Goal: Task Accomplishment & Management: Complete application form

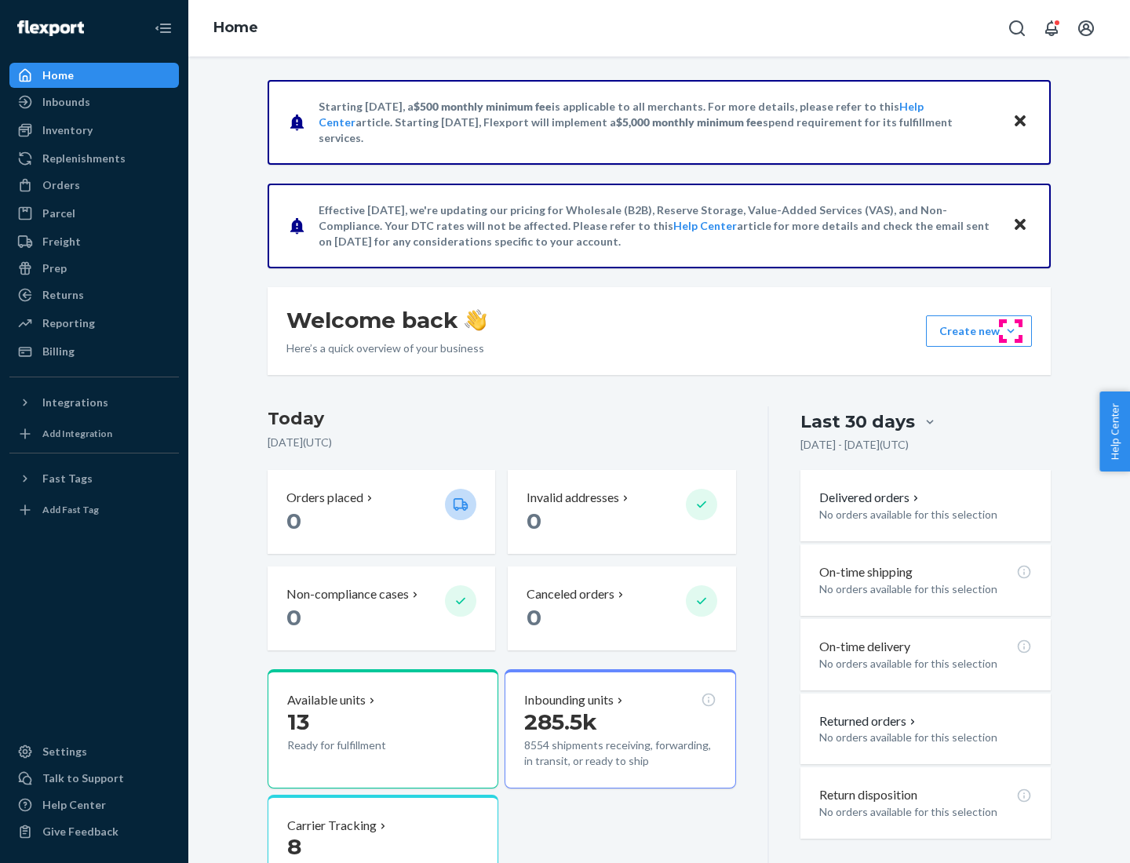
click at [1010, 331] on button "Create new Create new inbound Create new order Create new product" at bounding box center [979, 330] width 106 height 31
click at [94, 102] on div "Inbounds" at bounding box center [94, 102] width 166 height 22
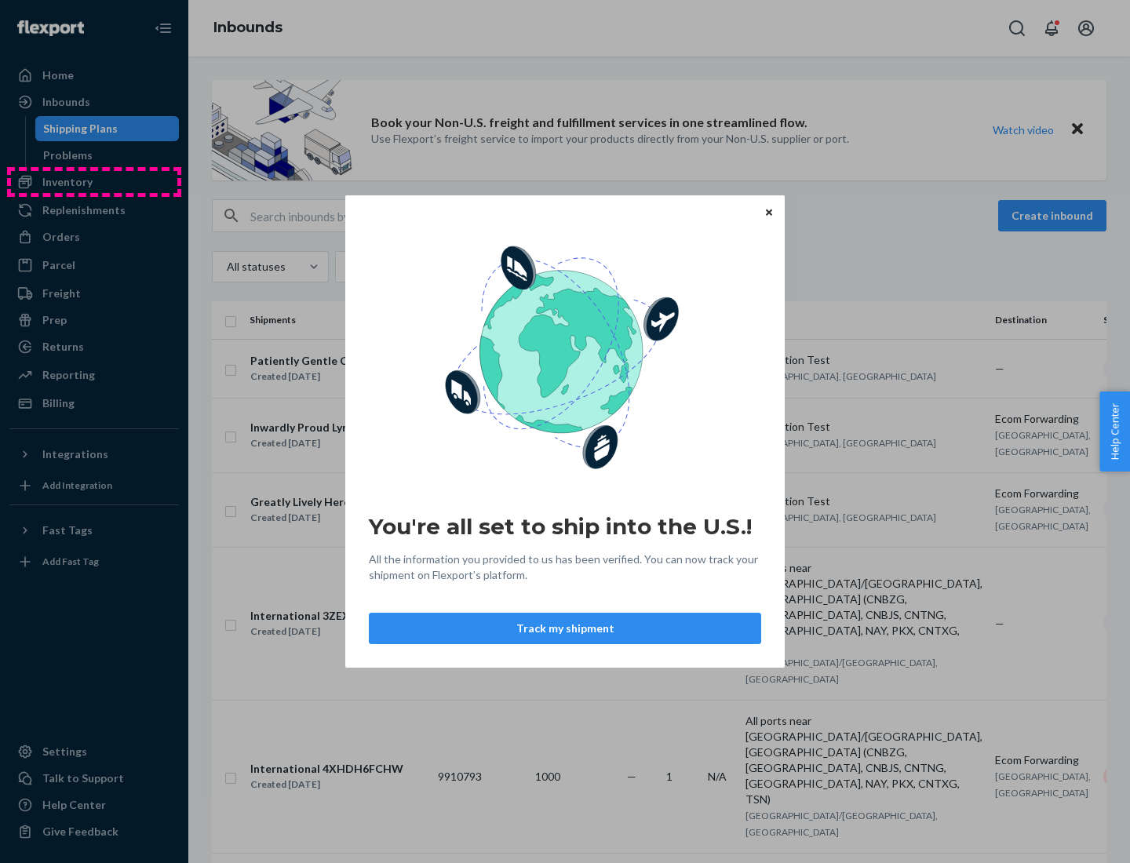
click at [94, 182] on div "You're all set to ship into the U.S.! All the information you provided to us ha…" at bounding box center [565, 431] width 1130 height 863
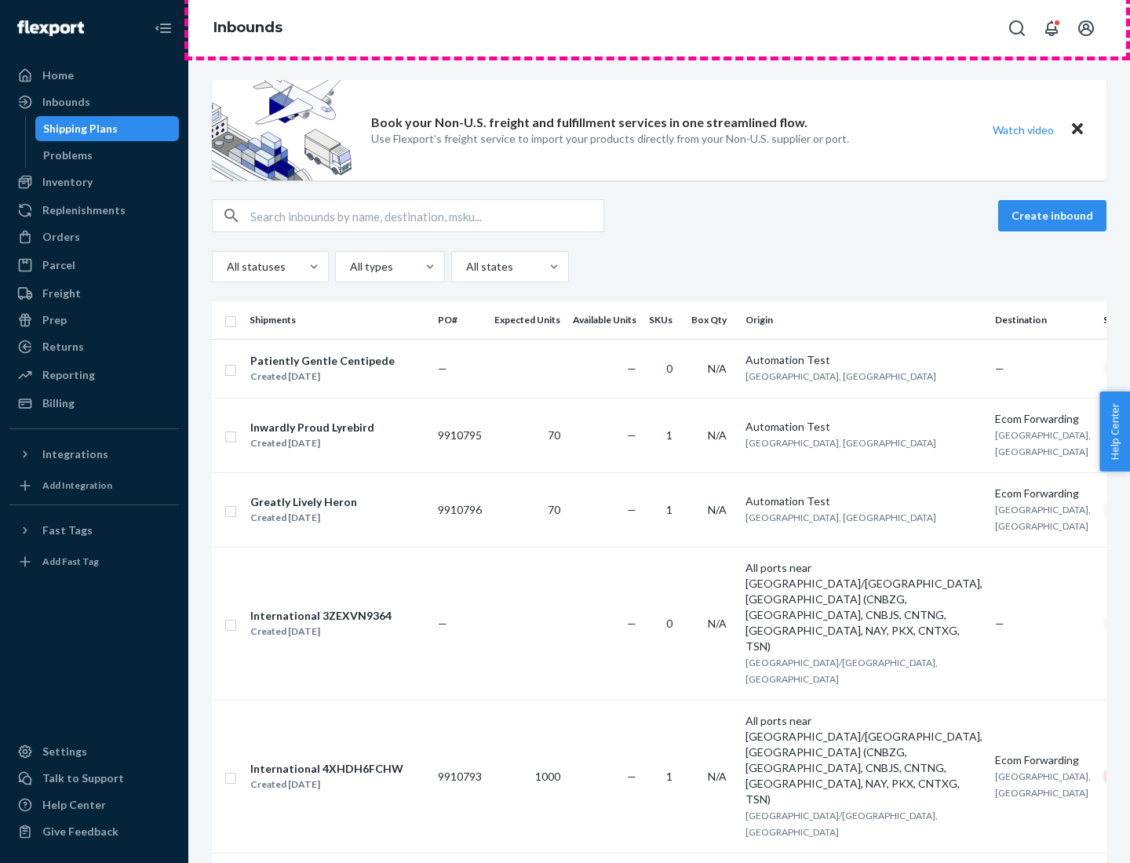
click at [659, 28] on div "Inbounds" at bounding box center [658, 28] width 941 height 56
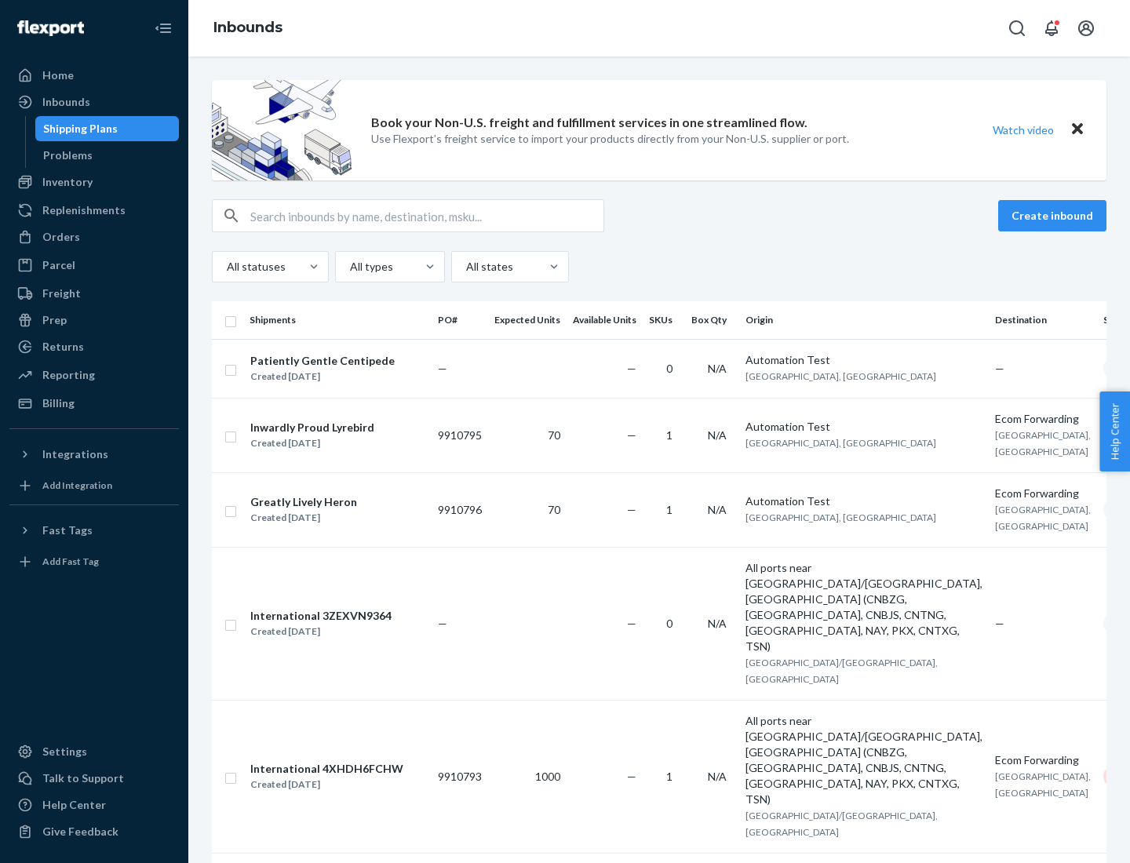
click at [659, 28] on div "Inbounds" at bounding box center [658, 28] width 941 height 56
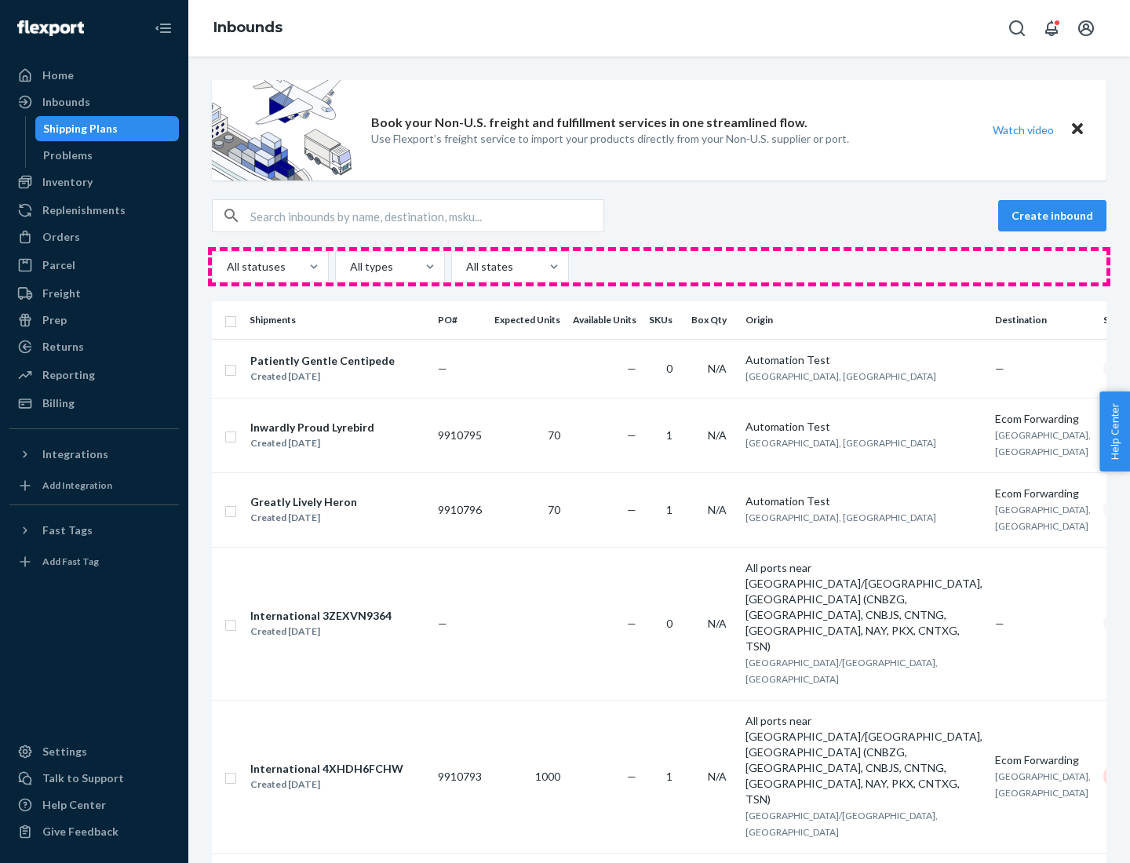
click at [659, 267] on div "All statuses All types All states" at bounding box center [659, 266] width 894 height 31
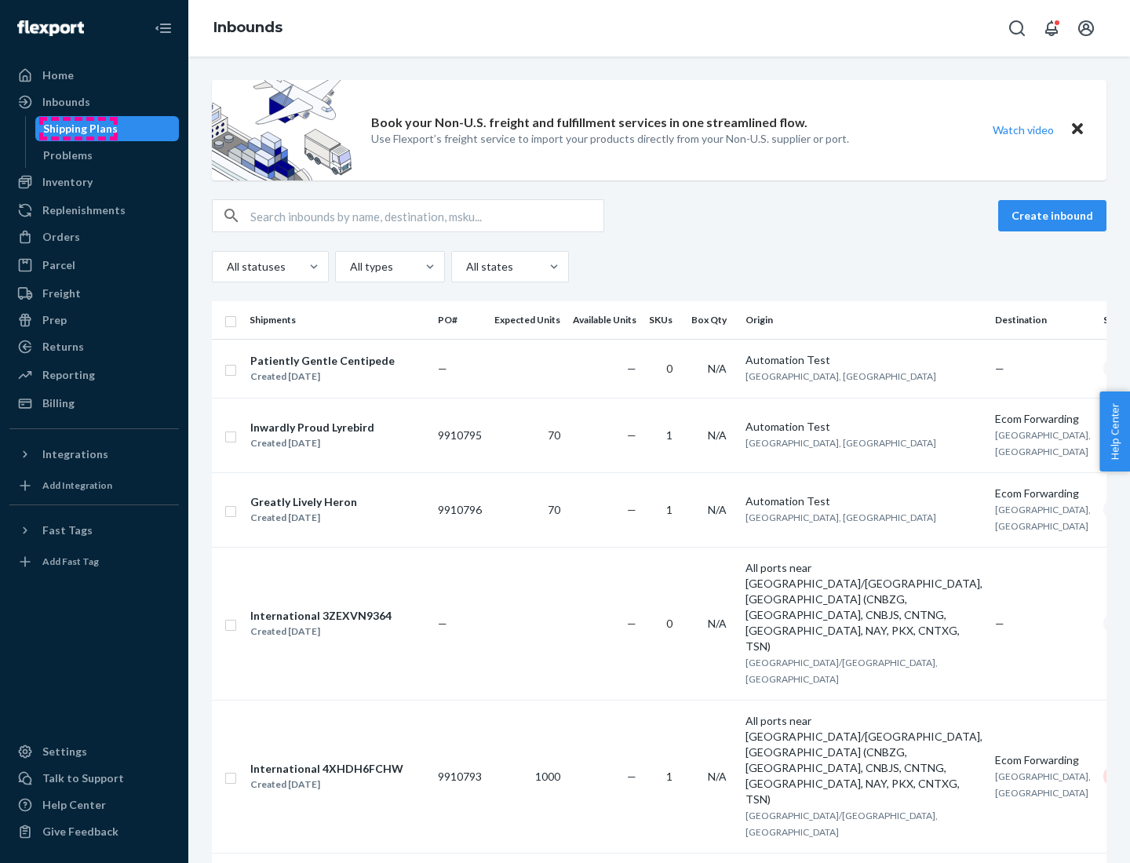
click at [78, 129] on div "Shipping Plans" at bounding box center [80, 129] width 75 height 16
click at [1054, 216] on button "Create inbound" at bounding box center [1052, 215] width 108 height 31
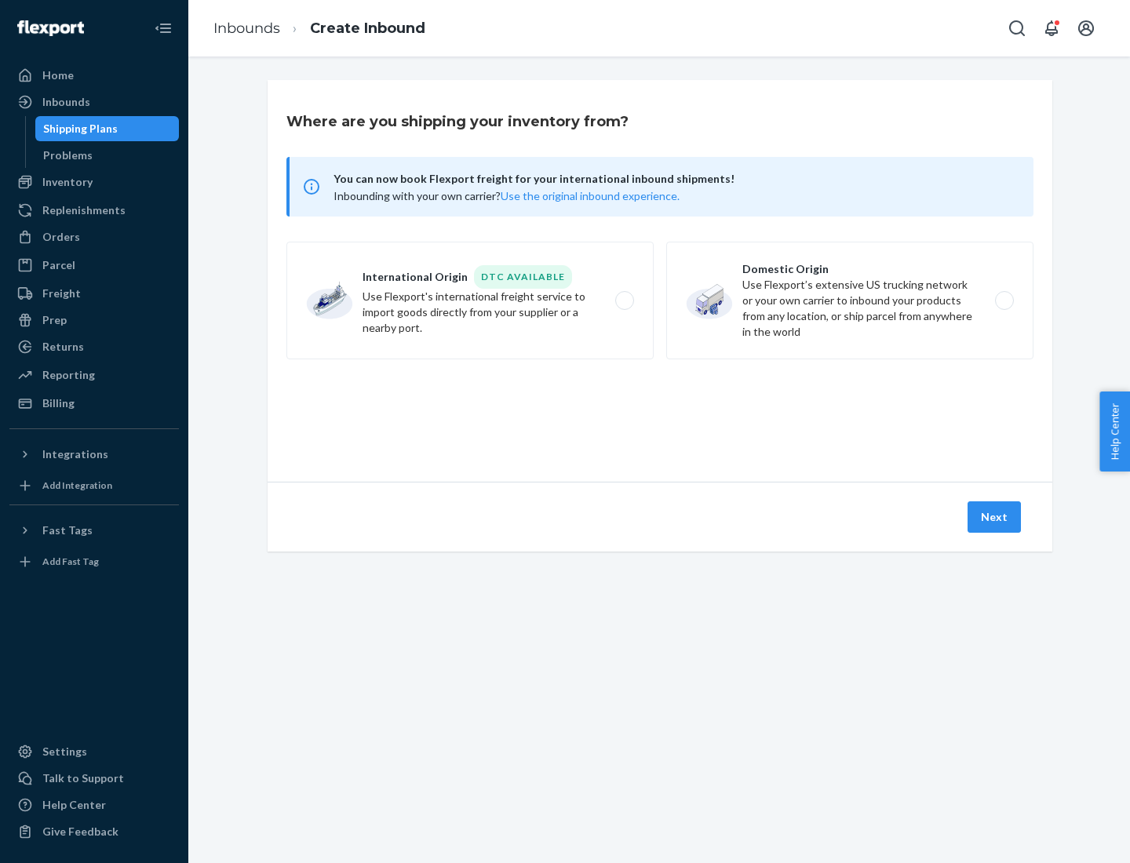
click at [470, 300] on label "International Origin DTC Available Use Flexport's international freight service…" at bounding box center [469, 301] width 367 height 118
click at [624, 300] on input "International Origin DTC Available Use Flexport's international freight service…" at bounding box center [629, 301] width 10 height 10
radio input "true"
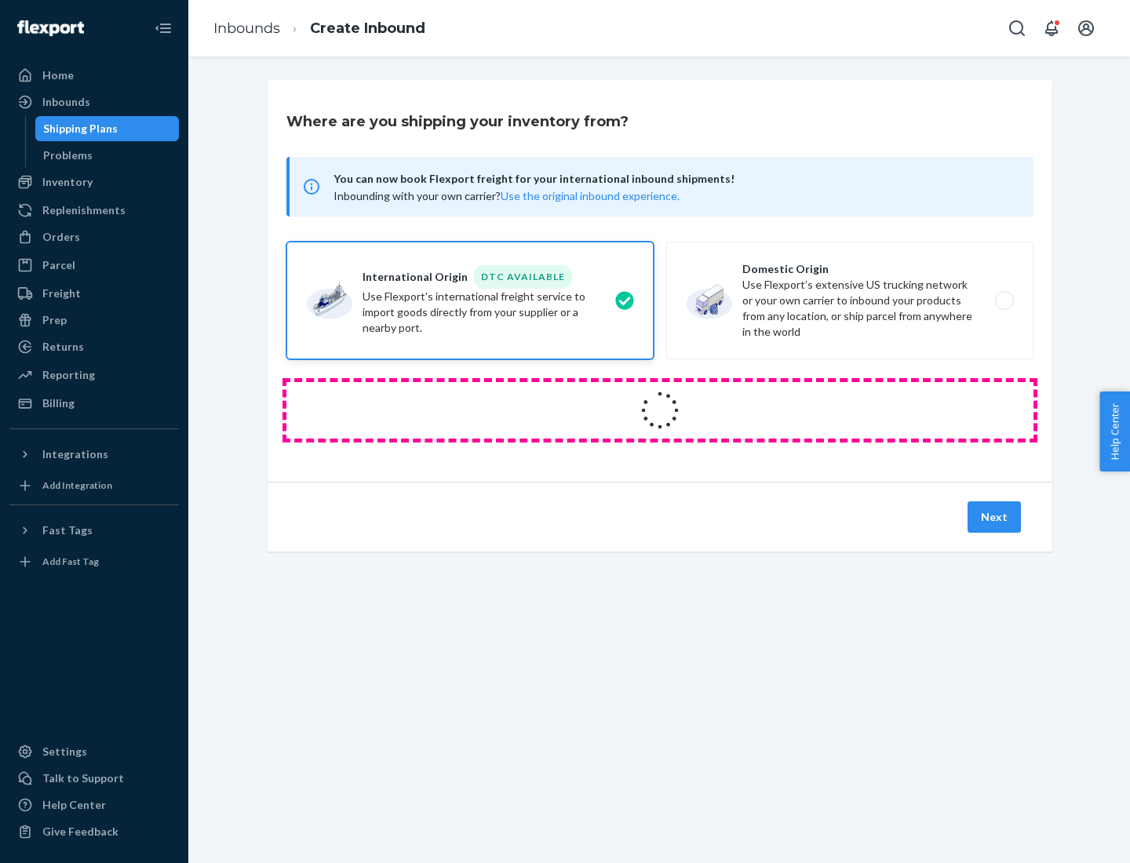
click at [660, 410] on icon at bounding box center [659, 409] width 59 height 59
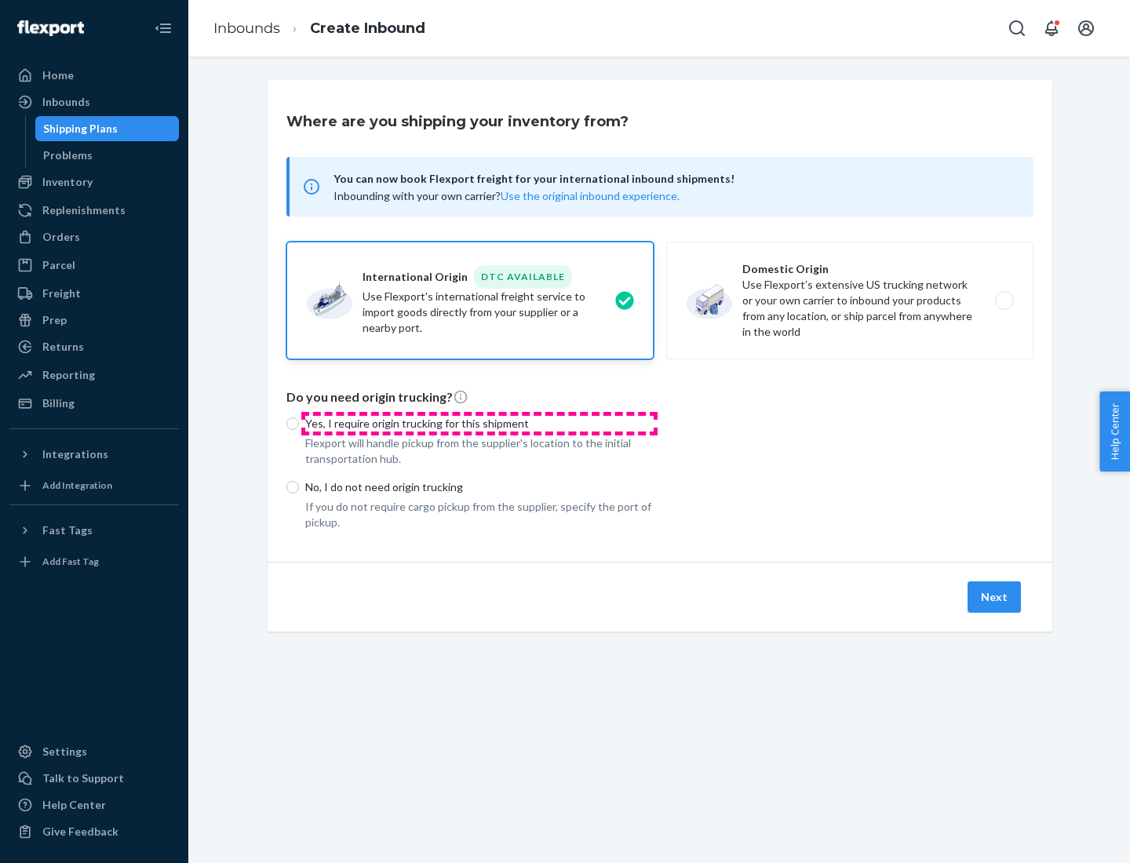
click at [479, 423] on p "Yes, I require origin trucking for this shipment" at bounding box center [479, 424] width 348 height 16
click at [299, 423] on input "Yes, I require origin trucking for this shipment" at bounding box center [292, 423] width 13 height 13
radio input "true"
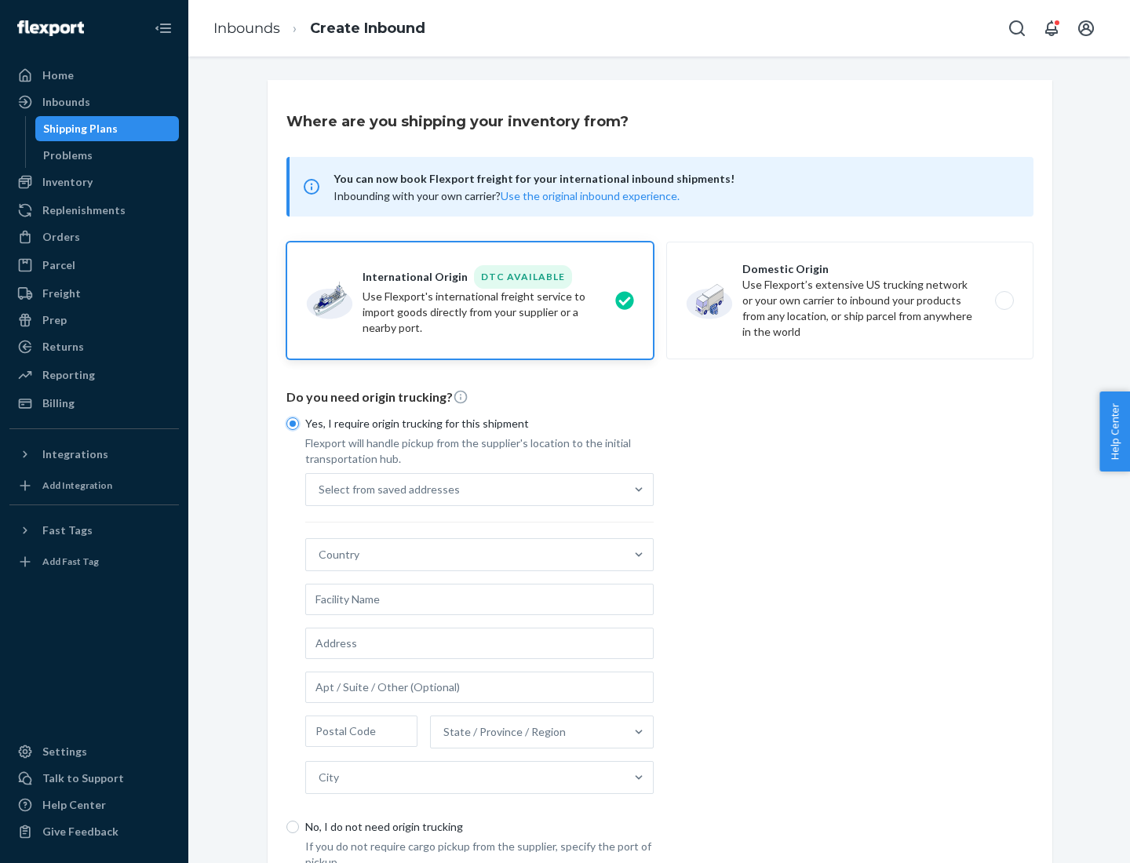
scroll to position [30, 0]
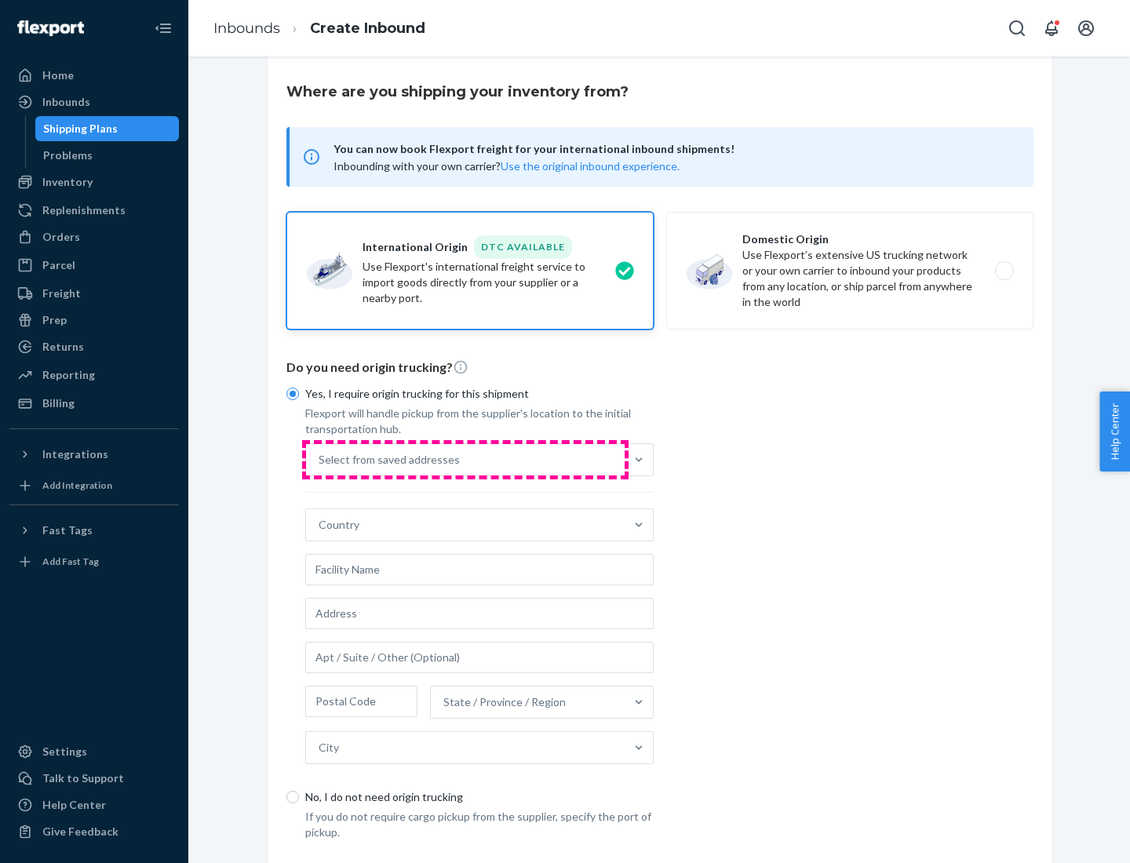
click at [465, 459] on div "Select from saved addresses" at bounding box center [465, 459] width 318 height 31
click at [320, 459] on input "Select from saved addresses" at bounding box center [319, 460] width 2 height 16
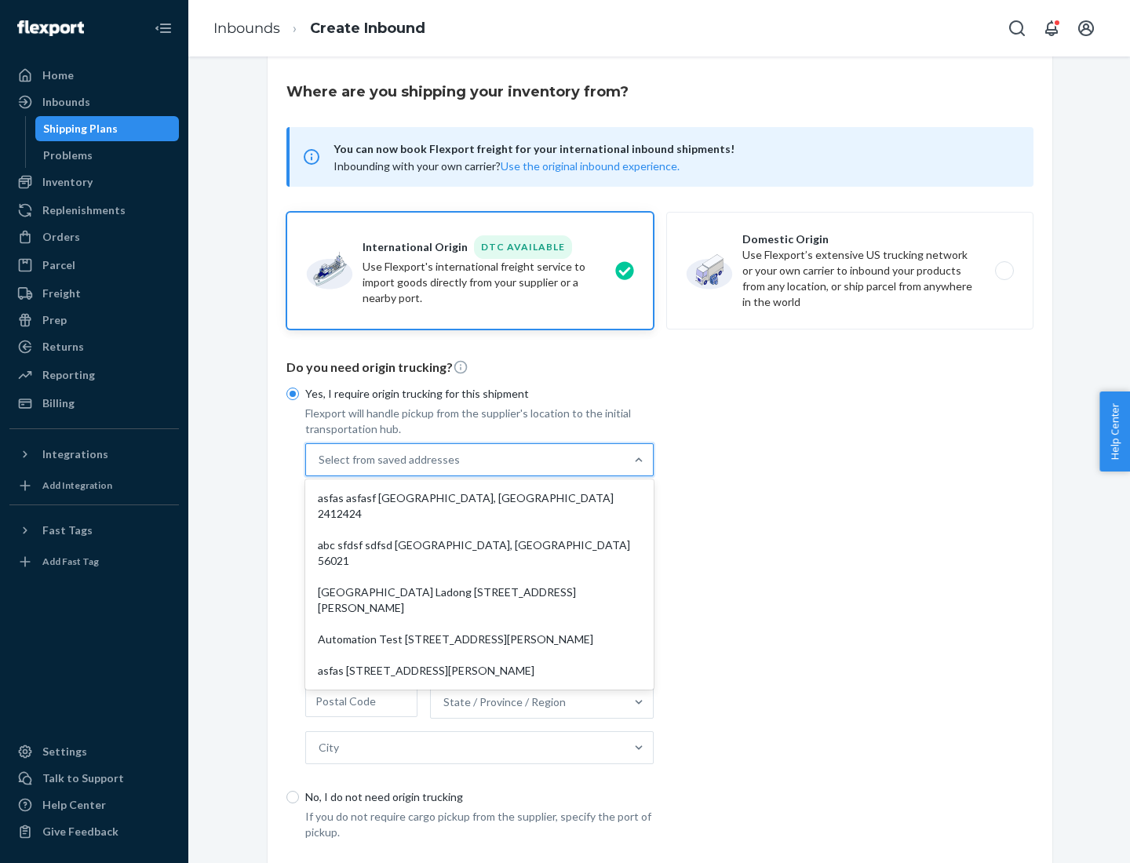
scroll to position [68, 0]
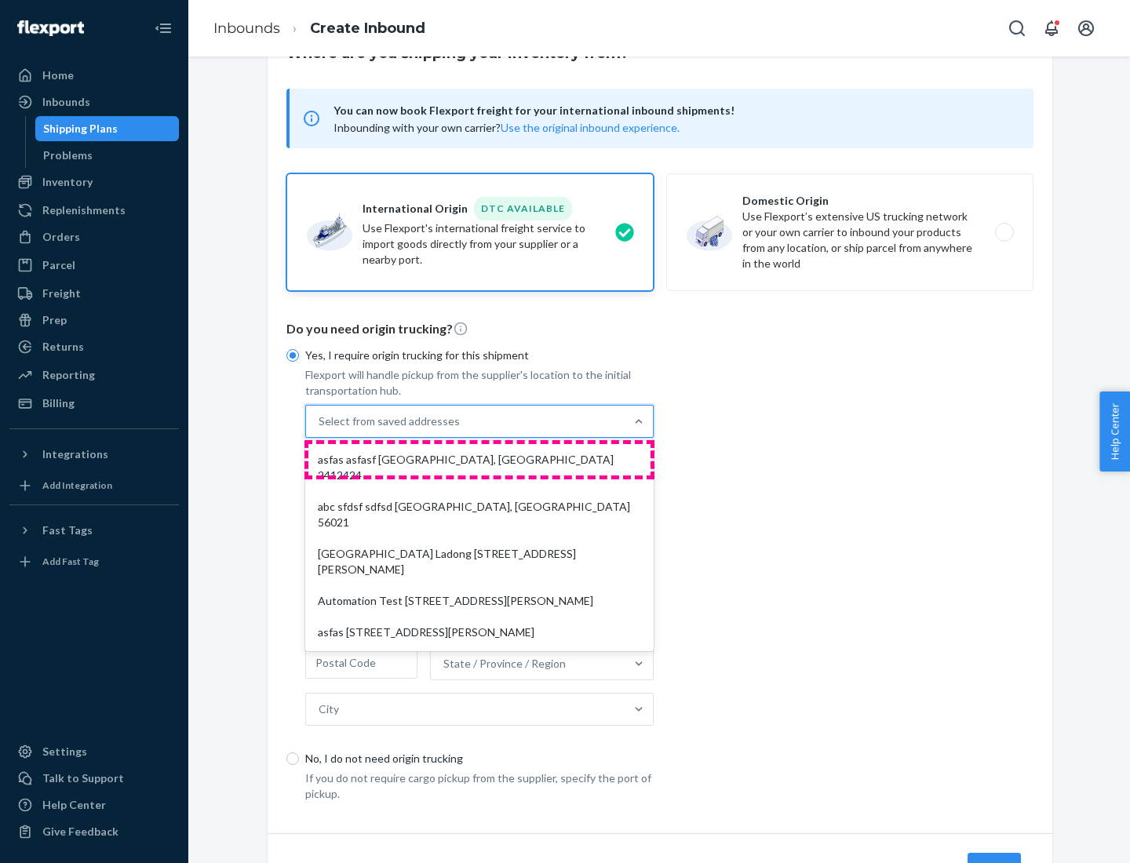
click at [479, 459] on div "asfas asfasf [GEOGRAPHIC_DATA], [GEOGRAPHIC_DATA] 2412424" at bounding box center [479, 467] width 342 height 47
click at [320, 429] on input "option asfas asfasf [GEOGRAPHIC_DATA], [GEOGRAPHIC_DATA] 2412424 focused, 1 of …" at bounding box center [319, 421] width 2 height 16
type input "asfas"
type input "asfasf"
type input "2412424"
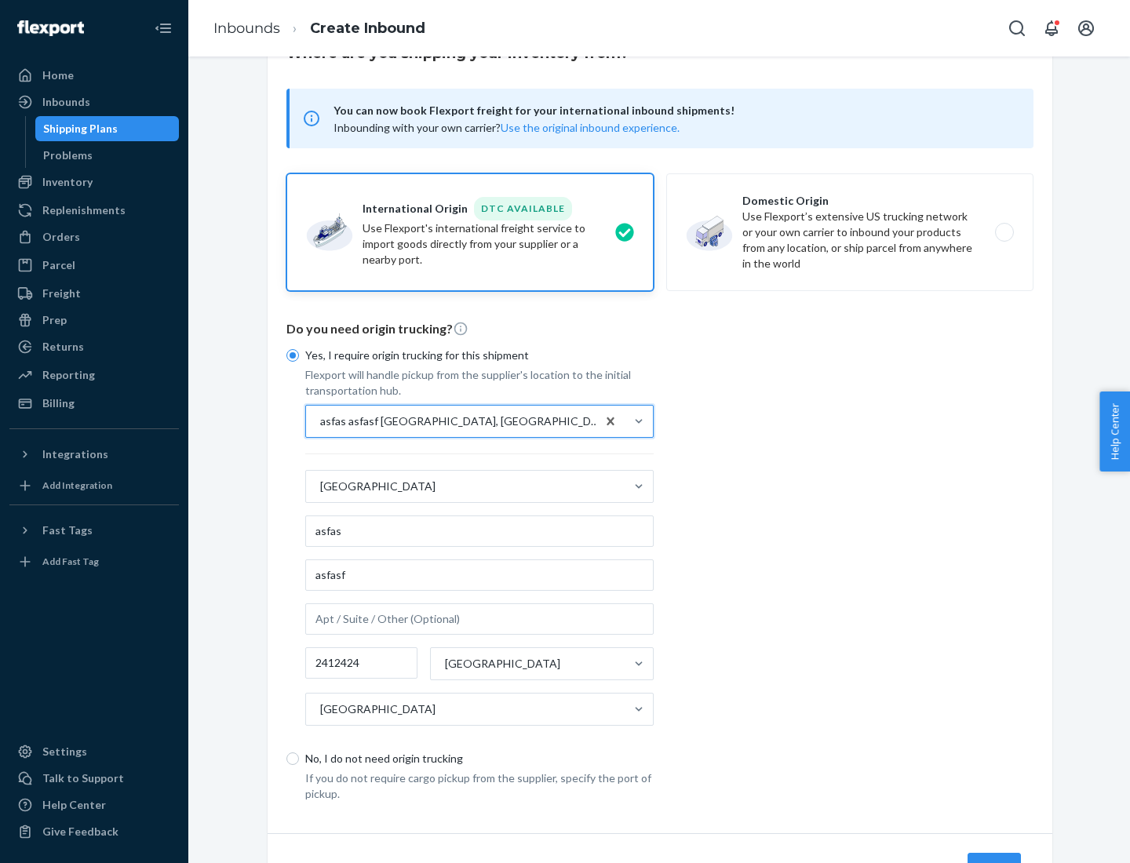
scroll to position [146, 0]
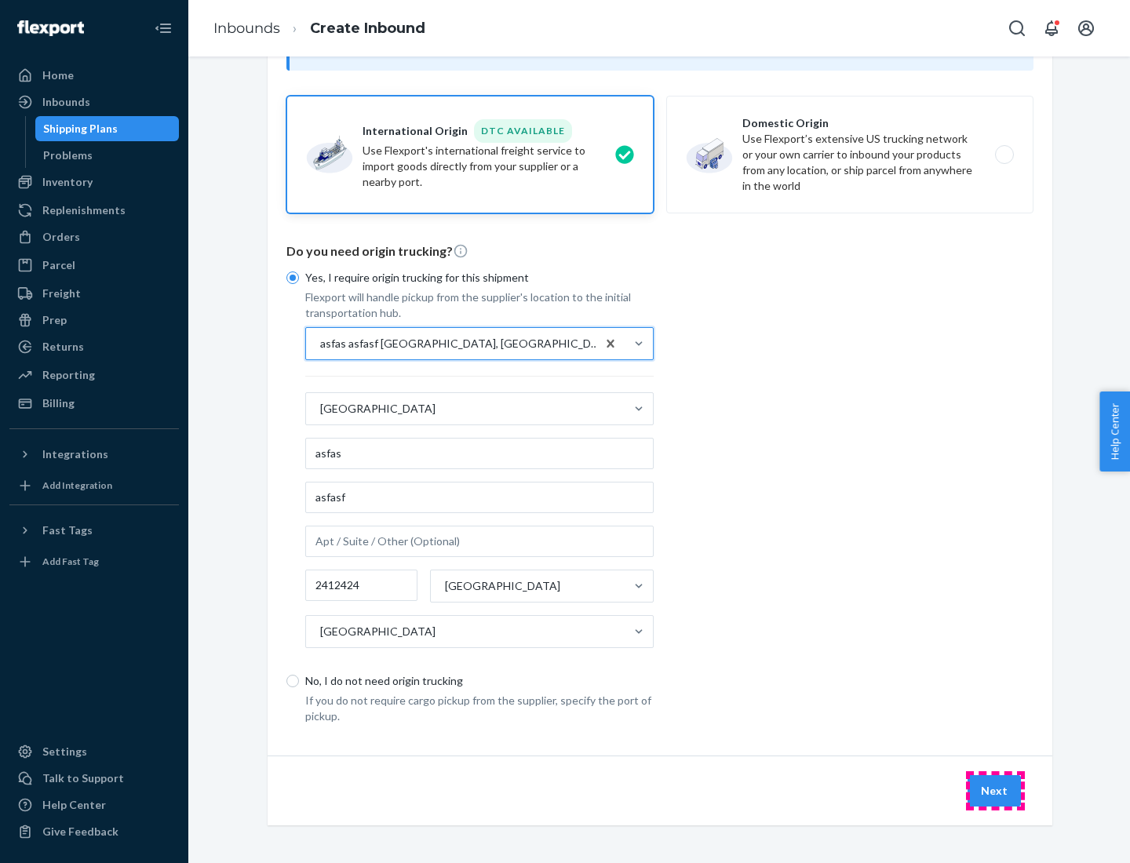
click at [995, 790] on button "Next" at bounding box center [993, 790] width 53 height 31
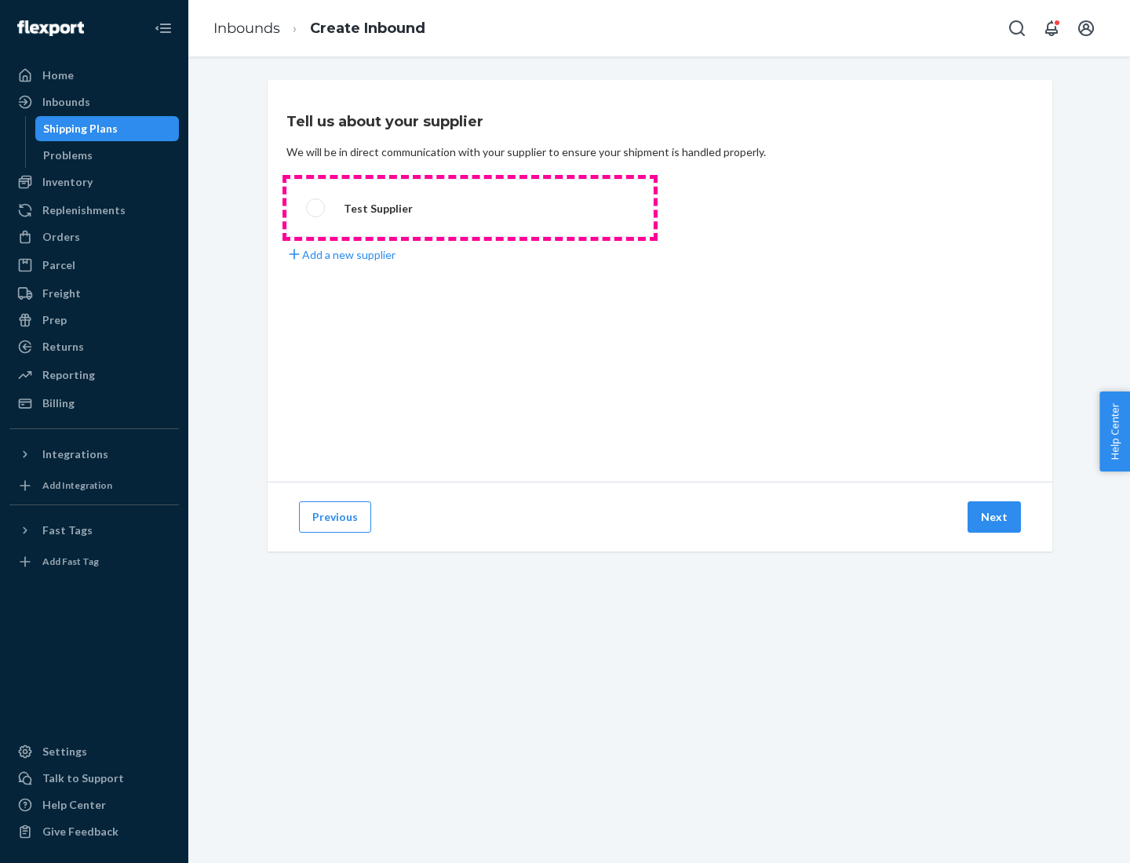
click at [470, 208] on label "Test Supplier" at bounding box center [469, 208] width 367 height 58
click at [316, 208] on input "Test Supplier" at bounding box center [311, 208] width 10 height 10
radio input "true"
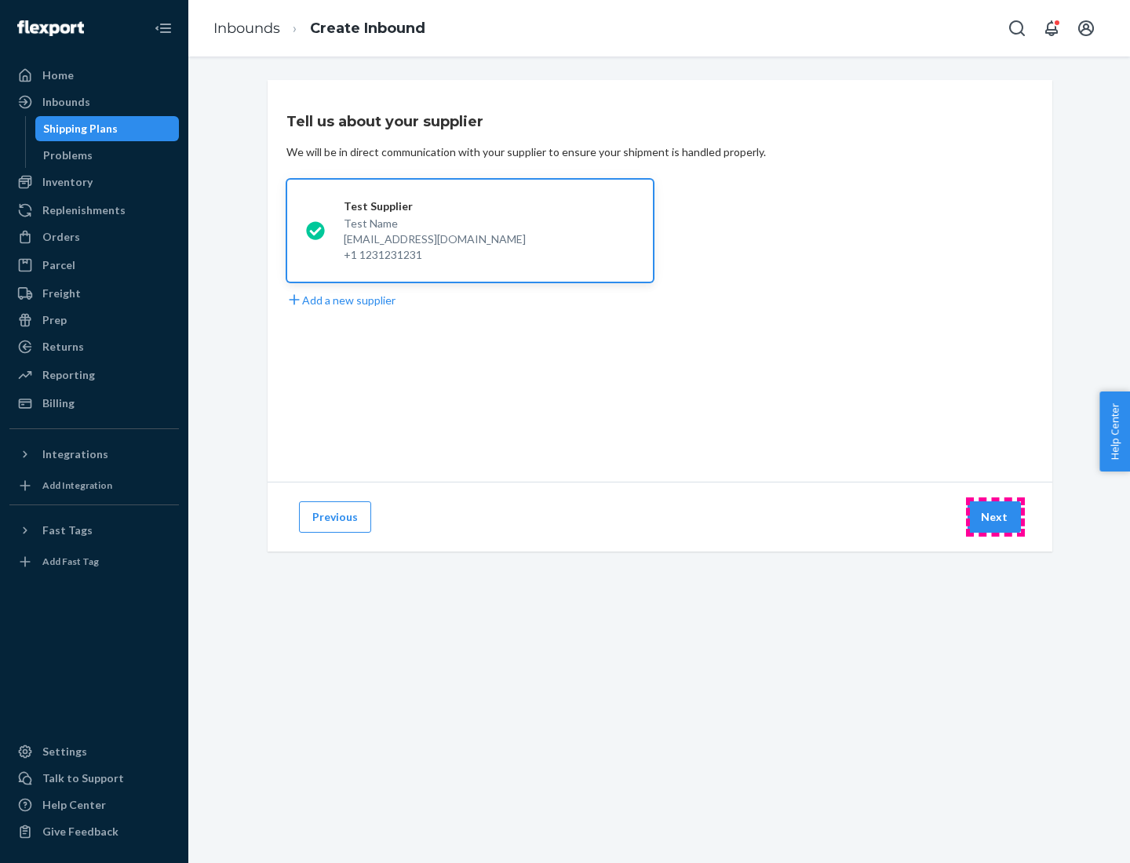
click at [995, 517] on button "Next" at bounding box center [993, 516] width 53 height 31
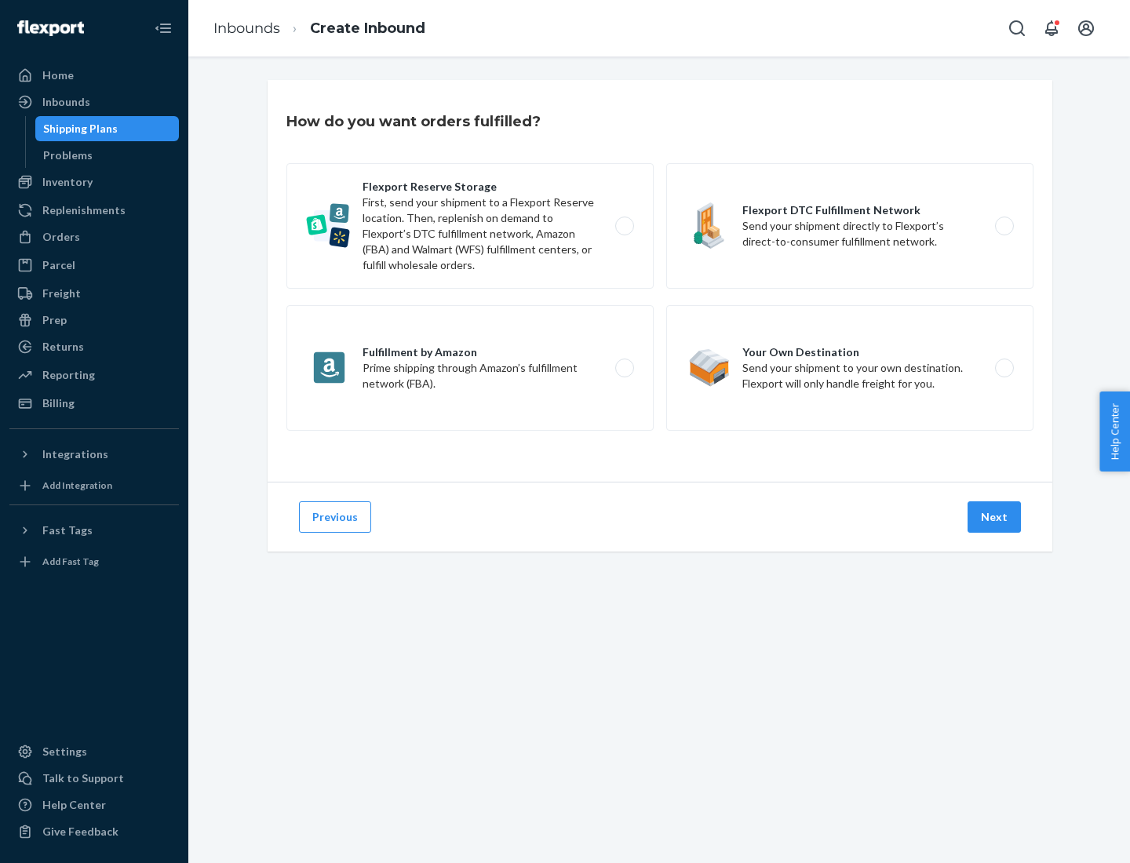
click at [470, 368] on label "Fulfillment by Amazon Prime shipping through Amazon’s fulfillment network (FBA)." at bounding box center [469, 368] width 367 height 126
click at [624, 368] on input "Fulfillment by Amazon Prime shipping through Amazon’s fulfillment network (FBA)." at bounding box center [629, 368] width 10 height 10
radio input "true"
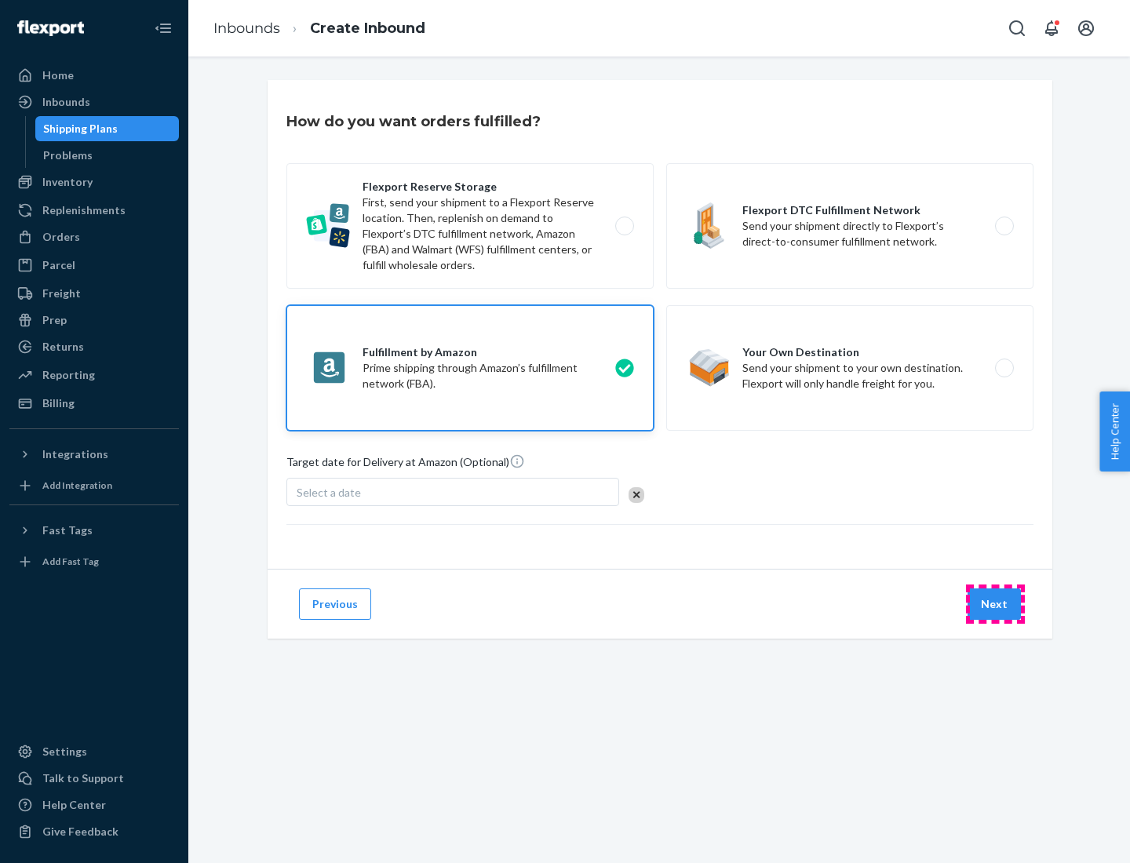
click at [995, 604] on button "Next" at bounding box center [993, 603] width 53 height 31
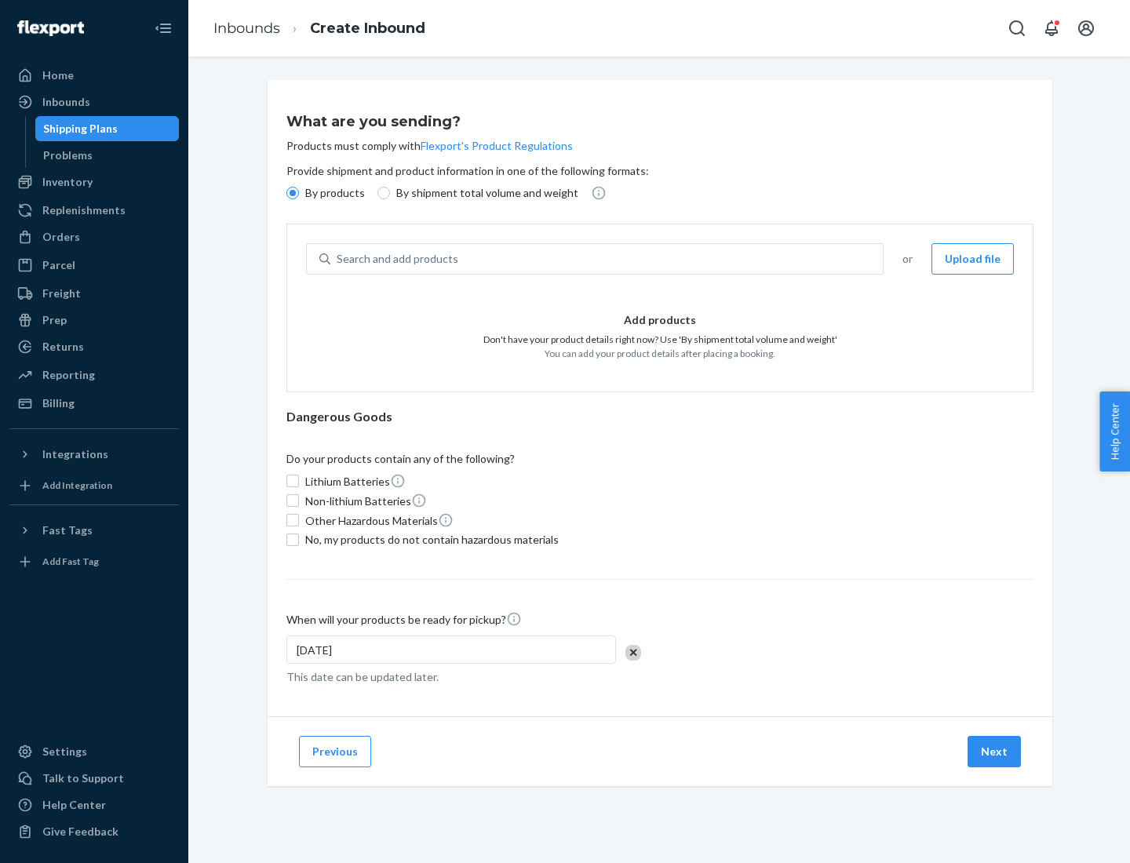
click at [482, 193] on p "By shipment total volume and weight" at bounding box center [487, 193] width 182 height 16
click at [390, 193] on input "By shipment total volume and weight" at bounding box center [383, 193] width 13 height 13
radio input "true"
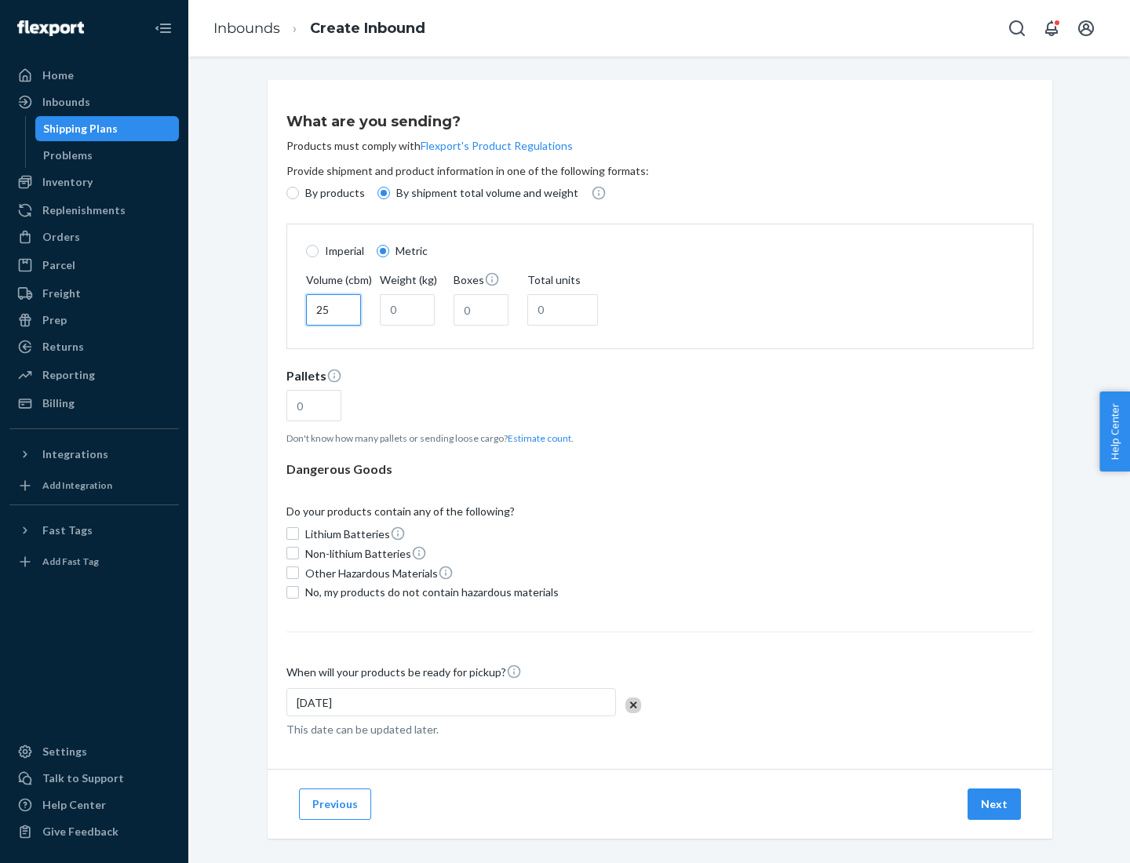
type input "25"
type input "100"
type input "50"
type input "500"
click at [536, 438] on button "Estimate count" at bounding box center [540, 437] width 64 height 13
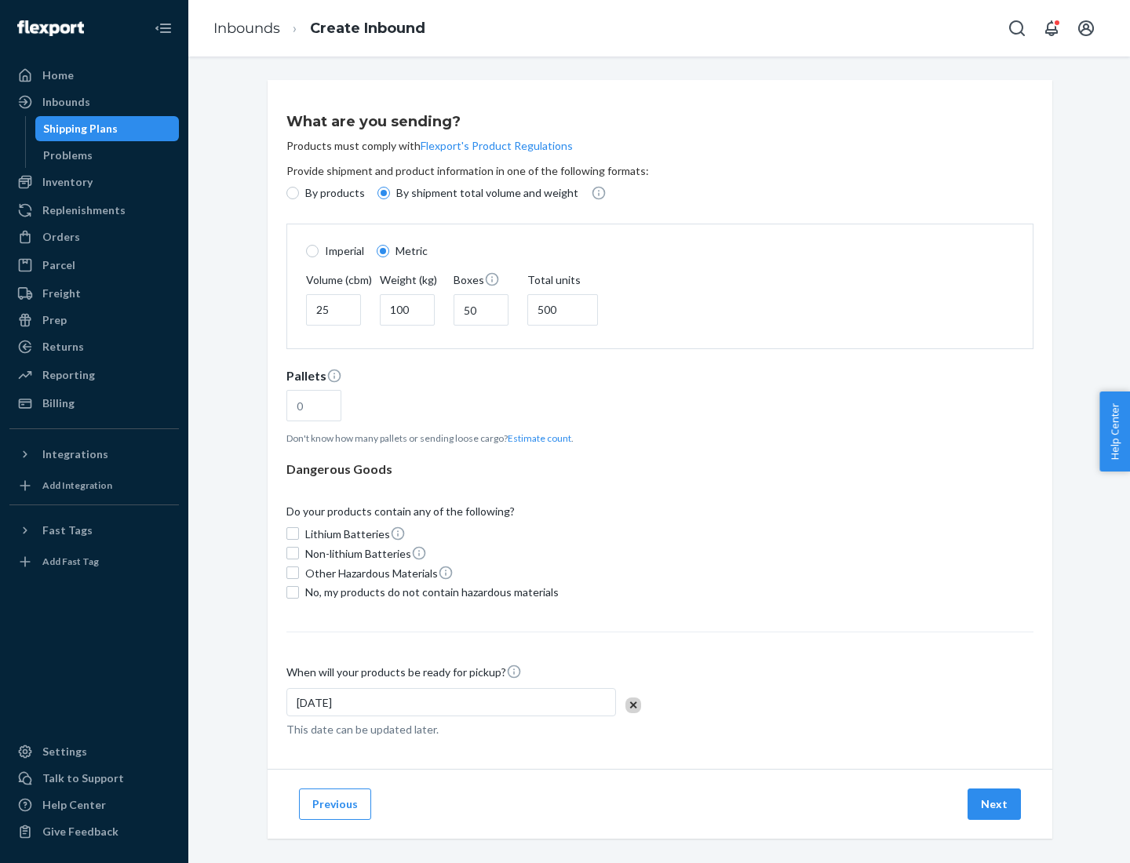
type input "16"
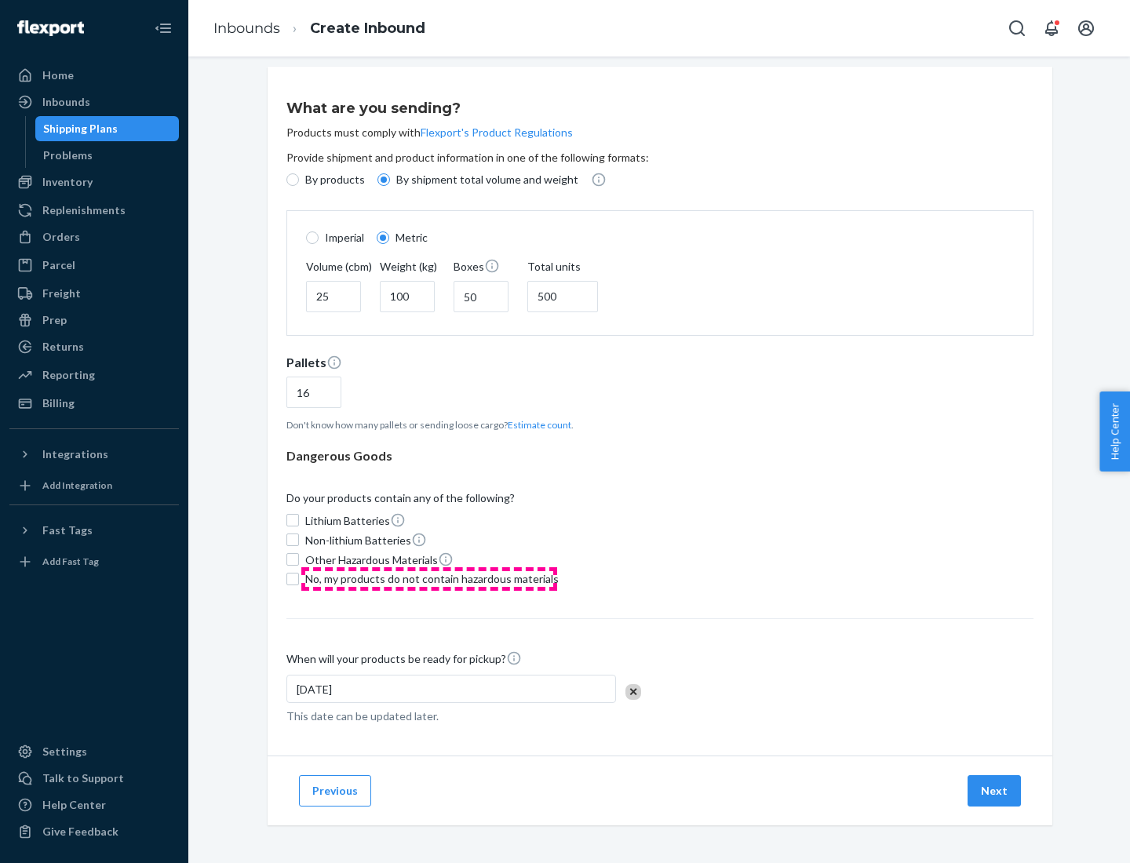
click at [429, 578] on span "No, my products do not contain hazardous materials" at bounding box center [431, 579] width 253 height 16
click at [299, 578] on input "No, my products do not contain hazardous materials" at bounding box center [292, 579] width 13 height 13
checkbox input "true"
click at [995, 790] on button "Next" at bounding box center [993, 790] width 53 height 31
